Goal: Information Seeking & Learning: Learn about a topic

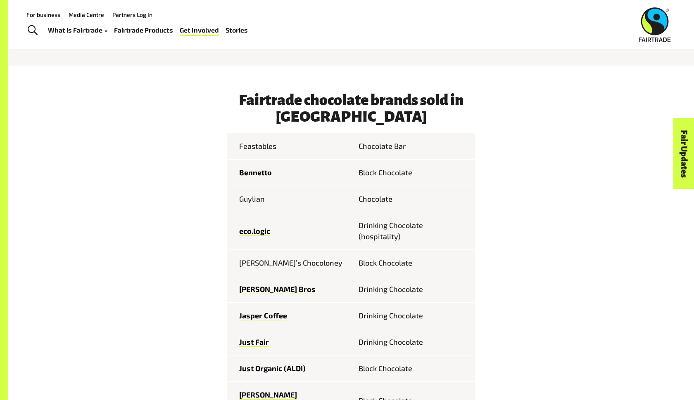
scroll to position [358, 0]
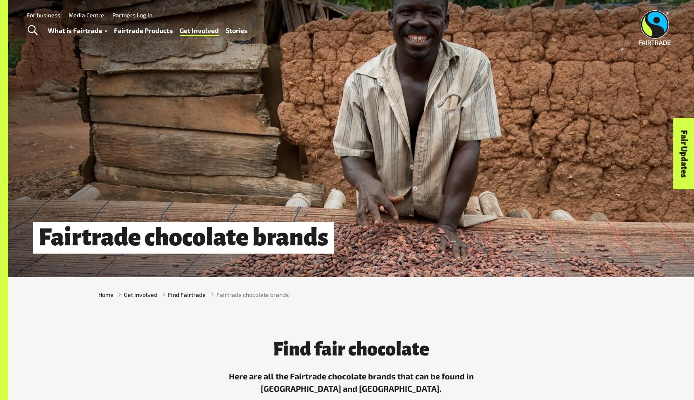
scroll to position [0, 0]
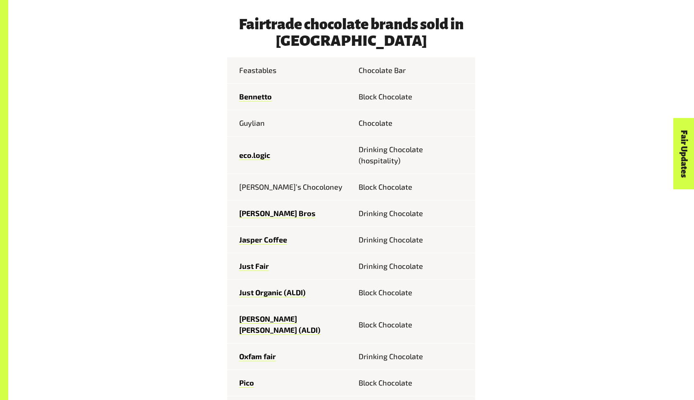
scroll to position [443, 0]
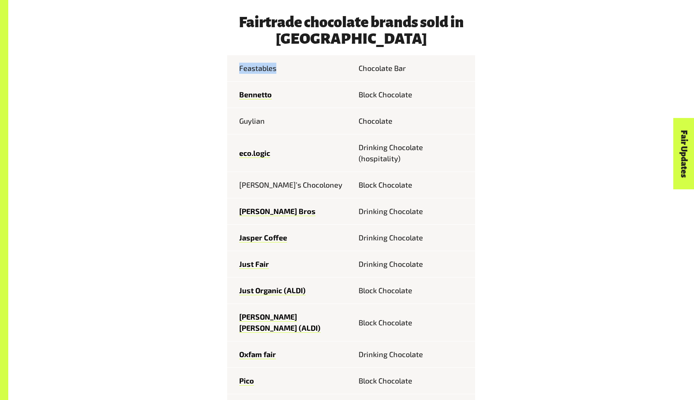
click at [301, 70] on td "Feastables" at bounding box center [289, 68] width 124 height 26
click at [265, 134] on td "Guylian" at bounding box center [289, 121] width 124 height 26
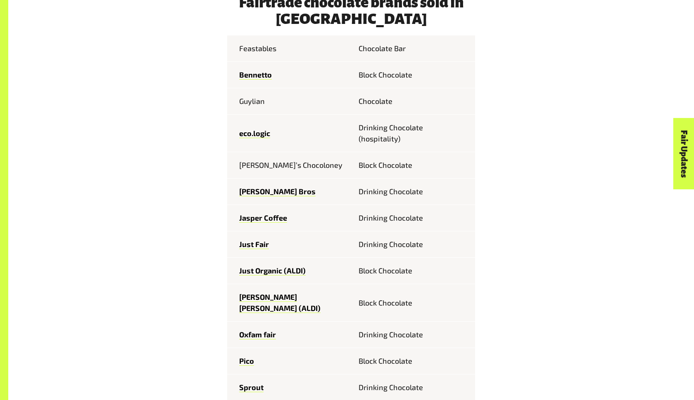
scroll to position [468, 0]
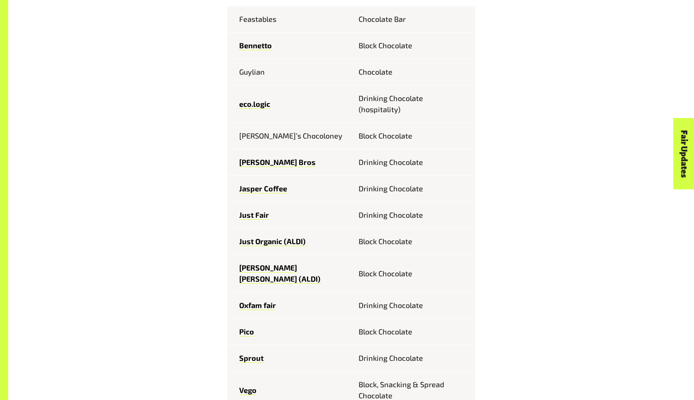
scroll to position [493, 0]
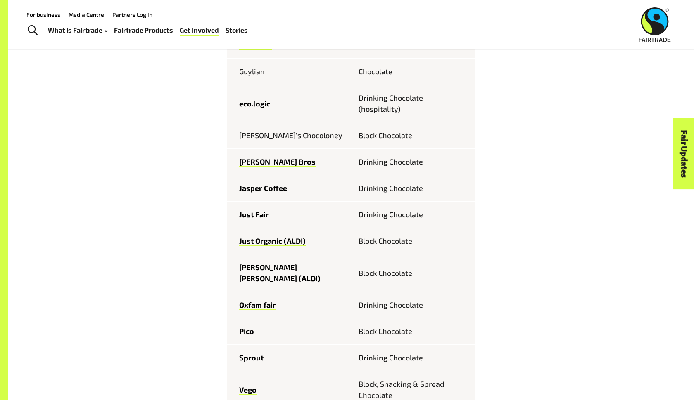
click at [187, 118] on div "Fairtrade chocolate brands sold in [GEOGRAPHIC_DATA] Feastables Chocolate [PERS…" at bounding box center [350, 402] width 515 height 876
click at [178, 175] on div "Fairtrade chocolate brands sold in [GEOGRAPHIC_DATA] Feastables Chocolate [PERS…" at bounding box center [350, 402] width 515 height 876
click at [169, 130] on div "Fairtrade chocolate brands sold in [GEOGRAPHIC_DATA] Feastables Chocolate [PERS…" at bounding box center [350, 402] width 515 height 876
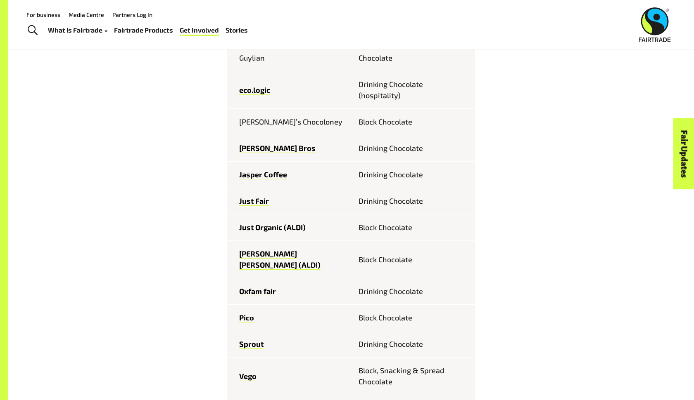
scroll to position [507, 0]
click at [529, 149] on div "Fairtrade chocolate brands sold in [GEOGRAPHIC_DATA] Feastables Chocolate [PERS…" at bounding box center [350, 388] width 515 height 876
click at [177, 206] on div "Fairtrade chocolate brands sold in [GEOGRAPHIC_DATA] Feastables Chocolate [PERS…" at bounding box center [350, 388] width 515 height 876
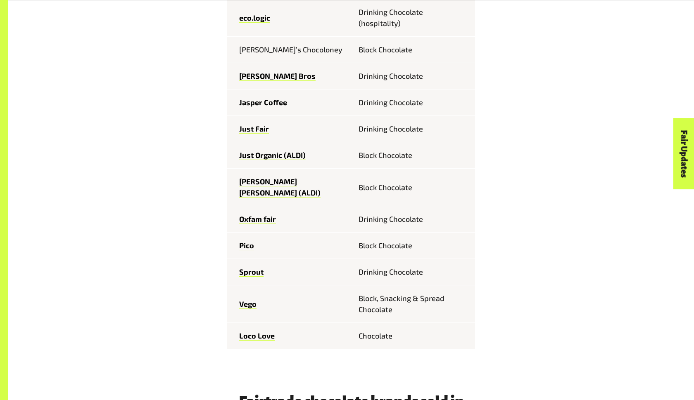
scroll to position [585, 0]
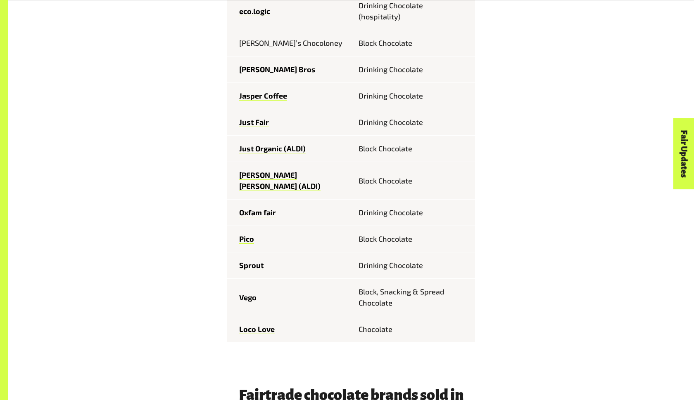
click at [173, 294] on div "Fairtrade chocolate brands sold in [GEOGRAPHIC_DATA] Feastables Chocolate [PERS…" at bounding box center [350, 310] width 515 height 876
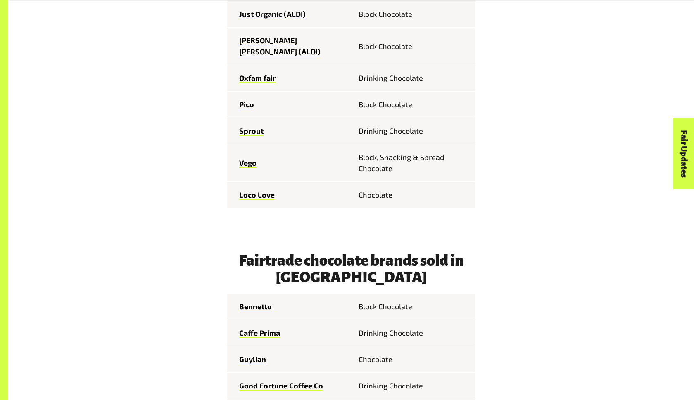
scroll to position [791, 0]
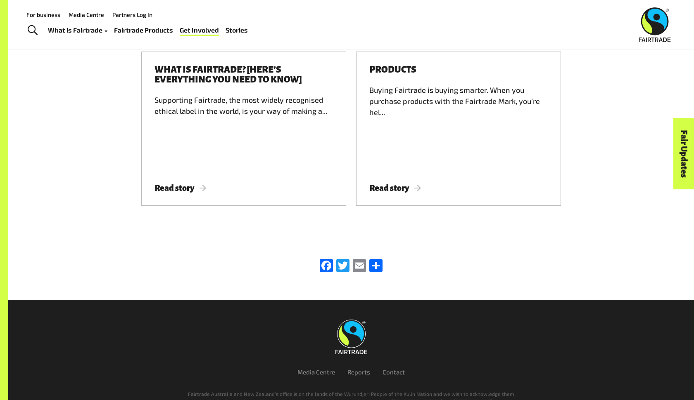
click at [114, 115] on div "What is Fairtrade? [Here’s everything you need to know] Supporting Fairtrade, t…" at bounding box center [350, 134] width 515 height 164
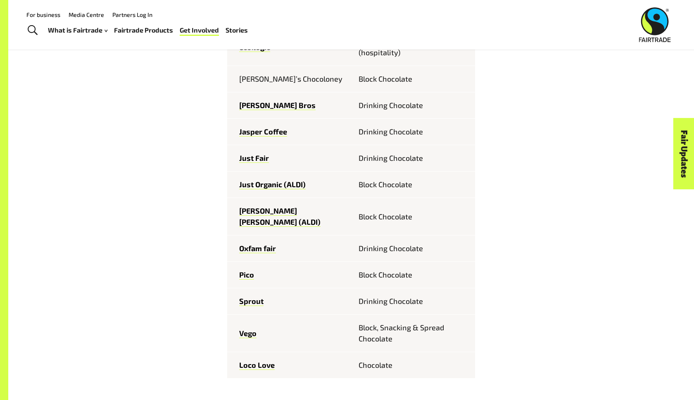
scroll to position [549, 0]
click at [159, 153] on div "Fairtrade chocolate brands sold in [GEOGRAPHIC_DATA] Feastables Chocolate [PERS…" at bounding box center [350, 346] width 515 height 876
click at [160, 192] on div "Fairtrade chocolate brands sold in [GEOGRAPHIC_DATA] Feastables Chocolate [PERS…" at bounding box center [350, 346] width 515 height 876
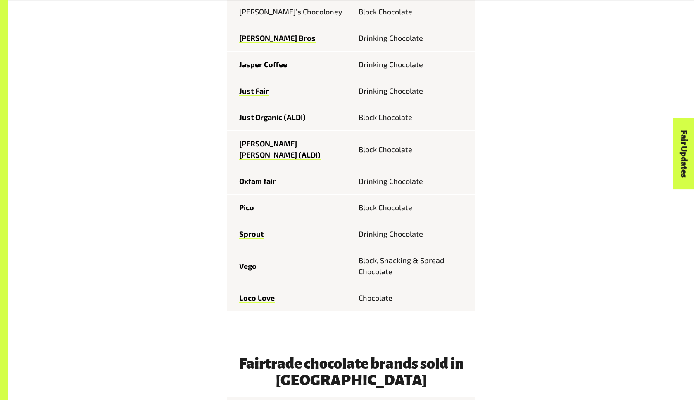
scroll to position [622, 0]
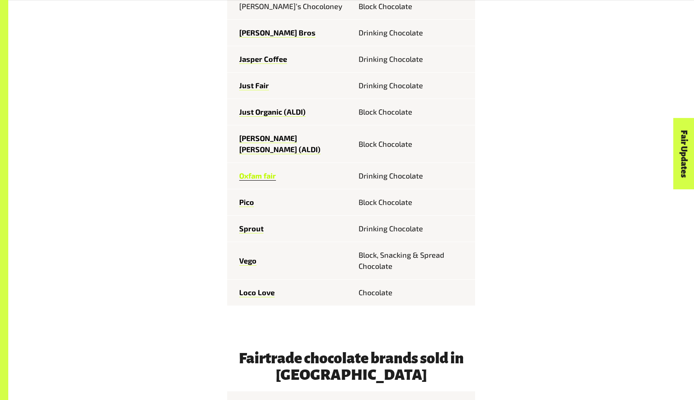
click at [269, 171] on link "Oxfam fair" at bounding box center [257, 175] width 37 height 9
click at [521, 23] on div "Fairtrade chocolate brands sold in [GEOGRAPHIC_DATA] Feastables Chocolate [PERS…" at bounding box center [350, 273] width 515 height 876
